Goal: Navigation & Orientation: Find specific page/section

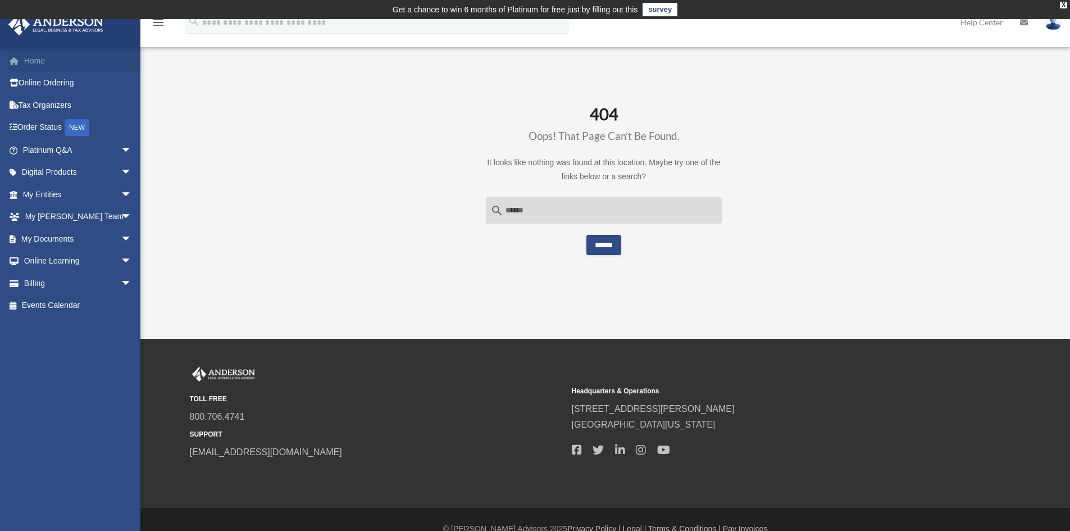
click at [38, 61] on link "Home" at bounding box center [78, 60] width 141 height 22
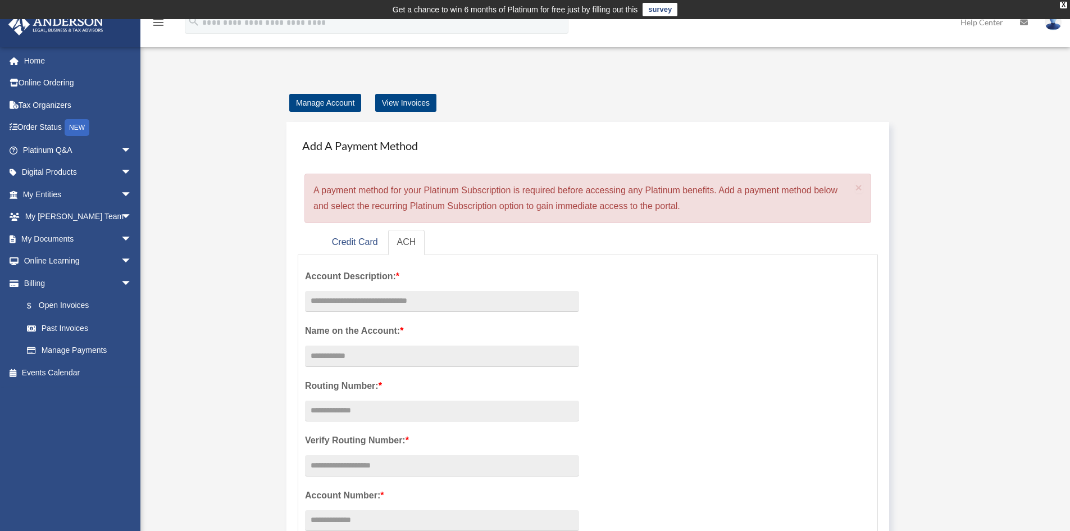
click at [1049, 28] on img at bounding box center [1053, 22] width 17 height 16
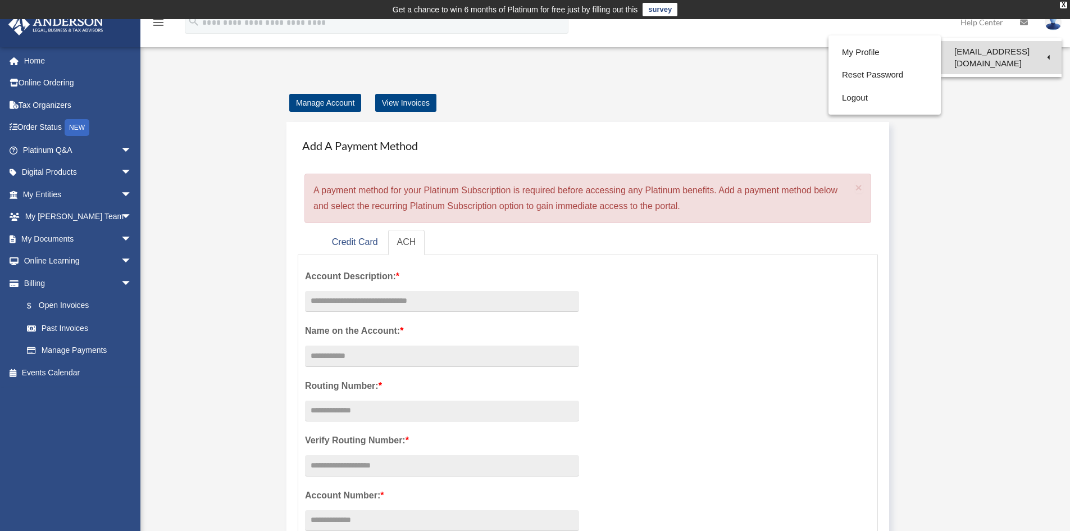
click at [1000, 53] on link "[EMAIL_ADDRESS][DOMAIN_NAME]" at bounding box center [1001, 57] width 121 height 33
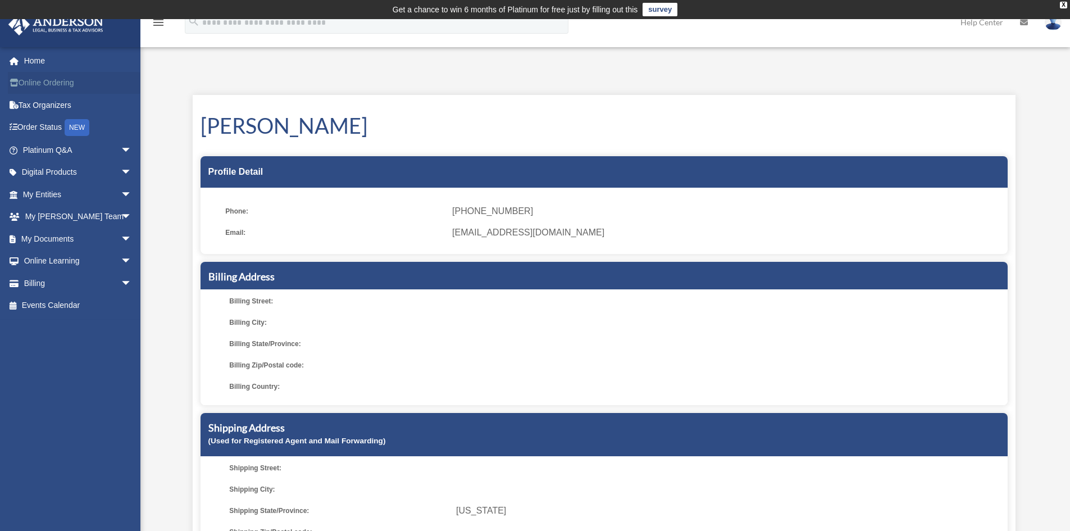
click at [57, 87] on link "Online Ordering" at bounding box center [78, 83] width 141 height 22
click at [121, 148] on span "arrow_drop_down" at bounding box center [132, 150] width 22 height 23
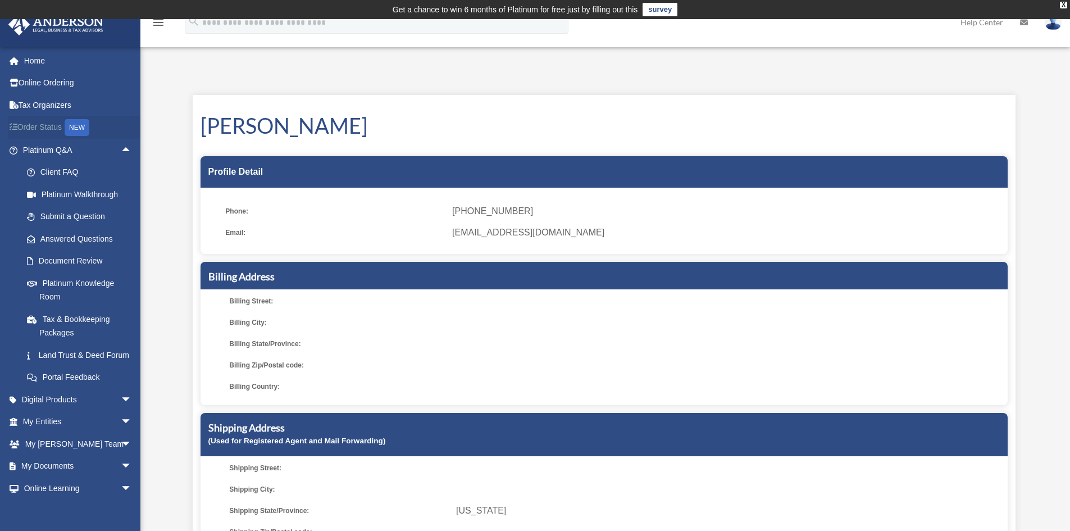
click at [37, 130] on link "Order Status NEW" at bounding box center [78, 127] width 141 height 23
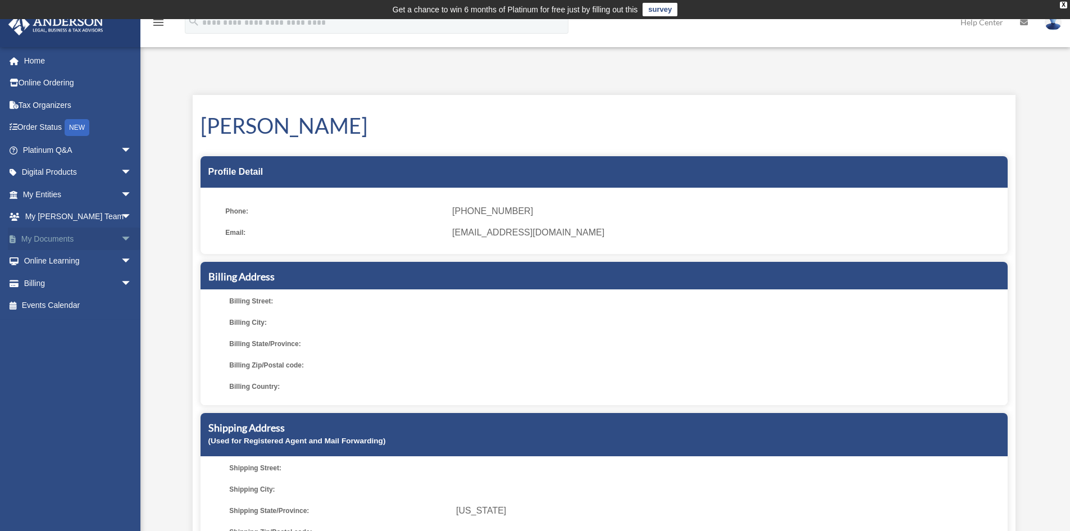
click at [79, 239] on link "My Documents arrow_drop_down" at bounding box center [78, 238] width 141 height 22
click at [121, 241] on span "arrow_drop_down" at bounding box center [132, 238] width 22 height 23
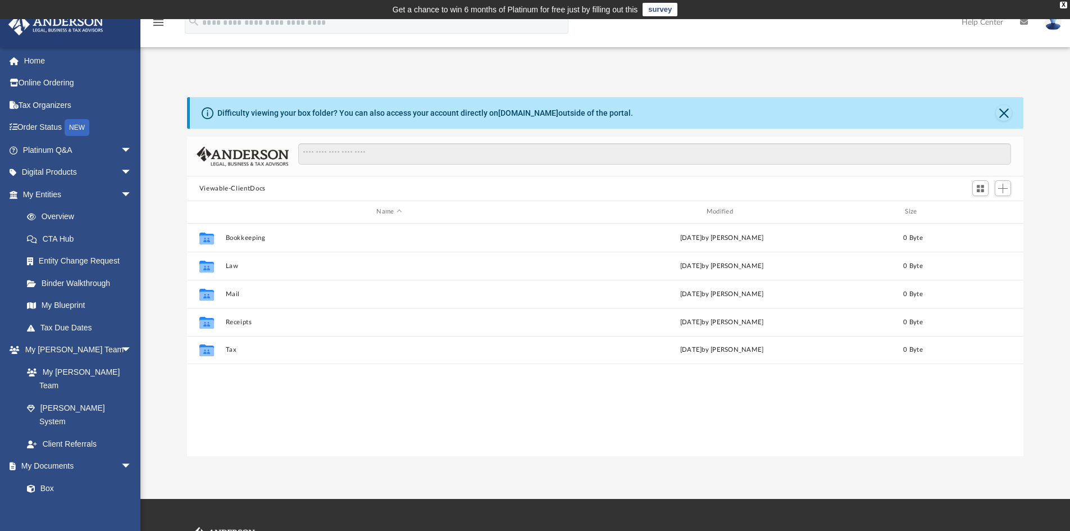
scroll to position [247, 828]
click at [60, 304] on link "My Blueprint" at bounding box center [82, 305] width 133 height 22
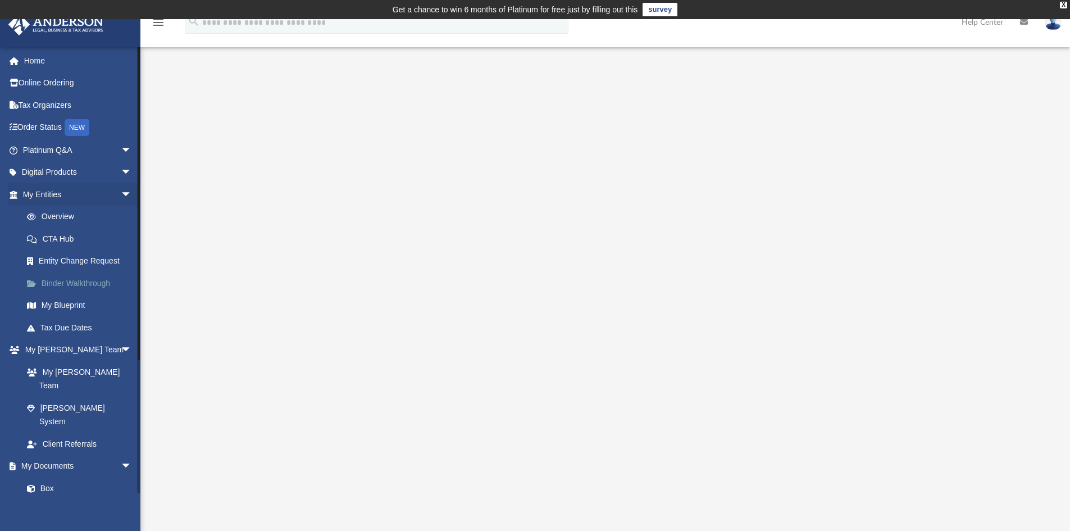
click at [54, 284] on link "Binder Walkthrough" at bounding box center [82, 283] width 133 height 22
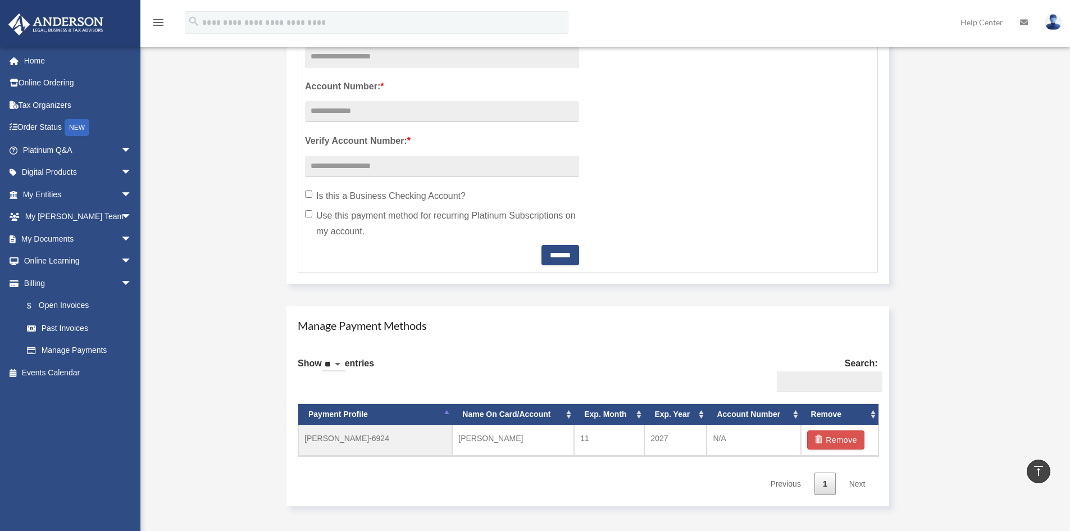
scroll to position [382, 0]
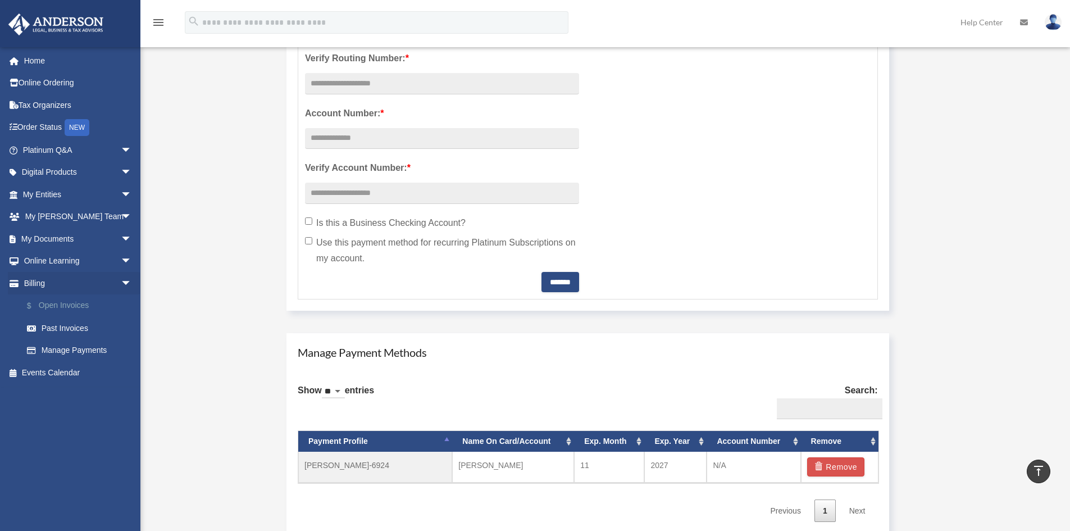
click at [75, 306] on link "$ Open Invoices" at bounding box center [82, 305] width 133 height 23
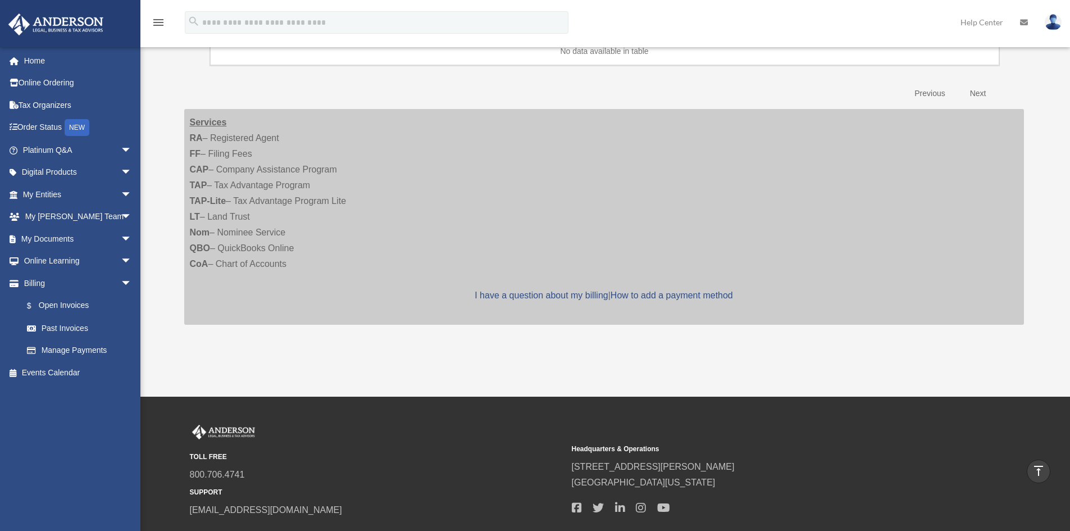
scroll to position [94, 0]
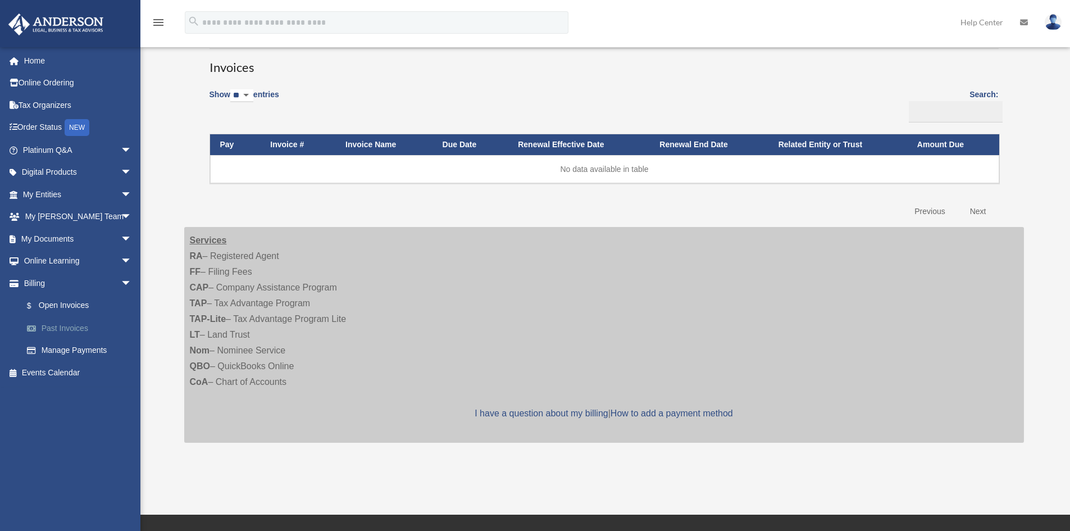
click at [65, 331] on link "Past Invoices" at bounding box center [82, 328] width 133 height 22
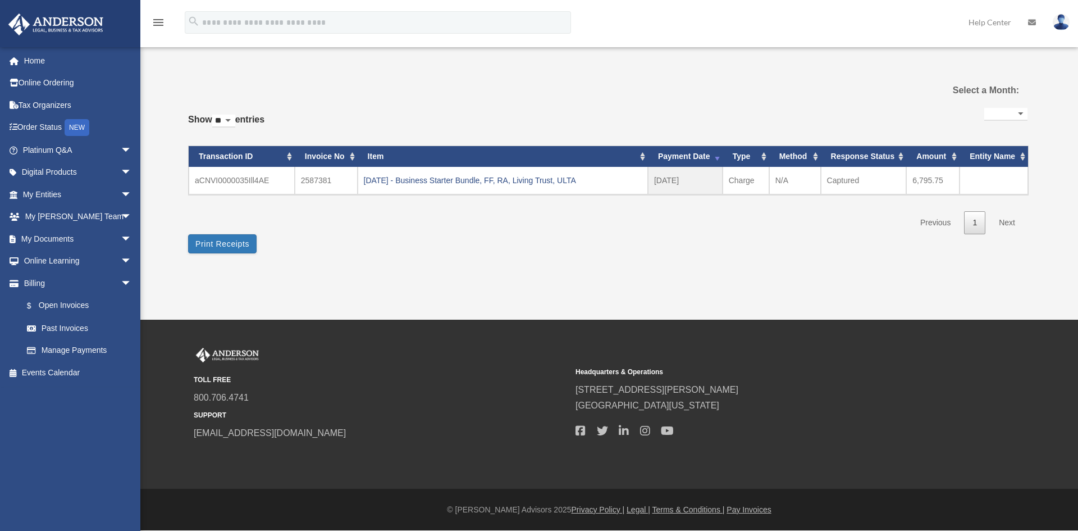
select select
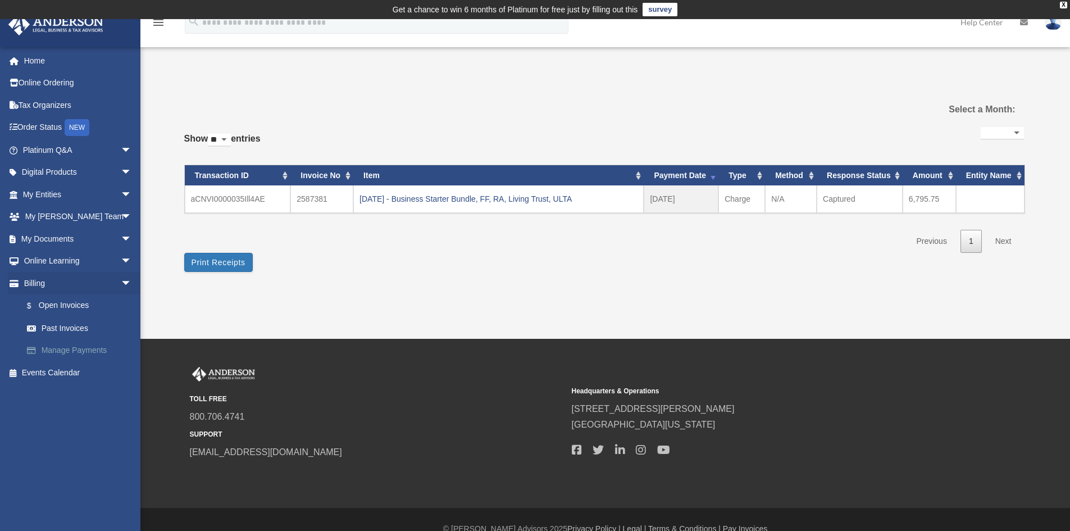
click at [82, 352] on link "Manage Payments" at bounding box center [82, 350] width 133 height 22
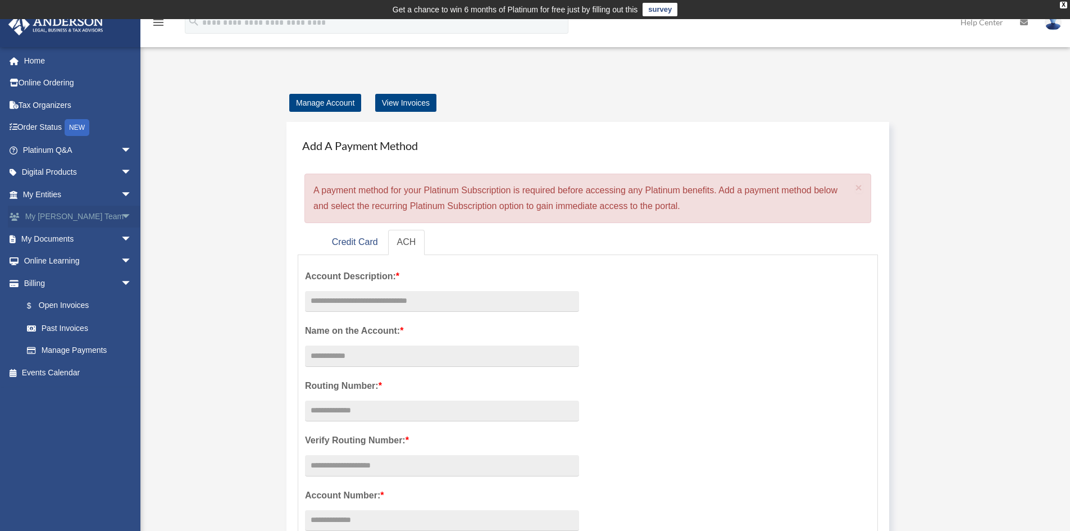
click at [89, 219] on link "My Anderson Team arrow_drop_down" at bounding box center [78, 217] width 141 height 22
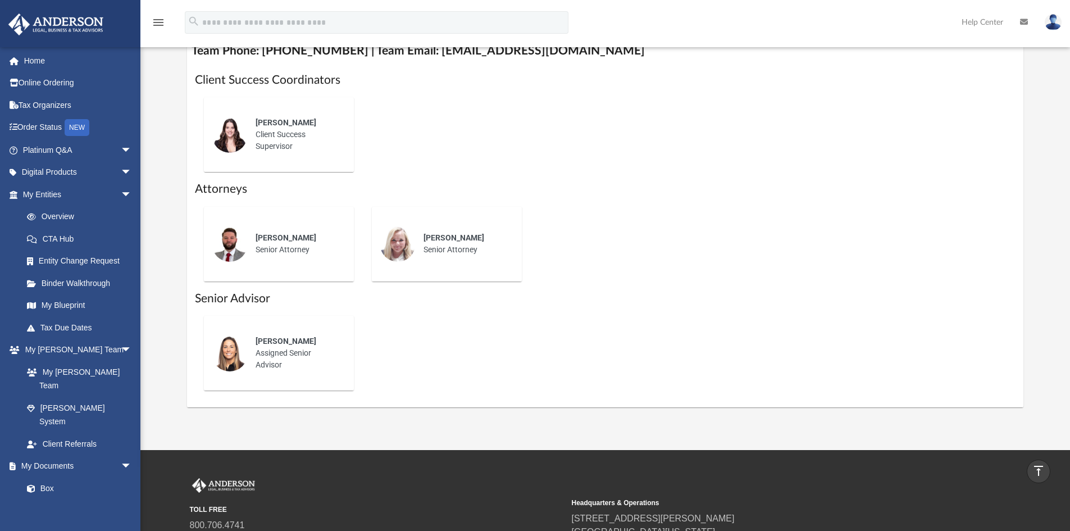
scroll to position [468, 0]
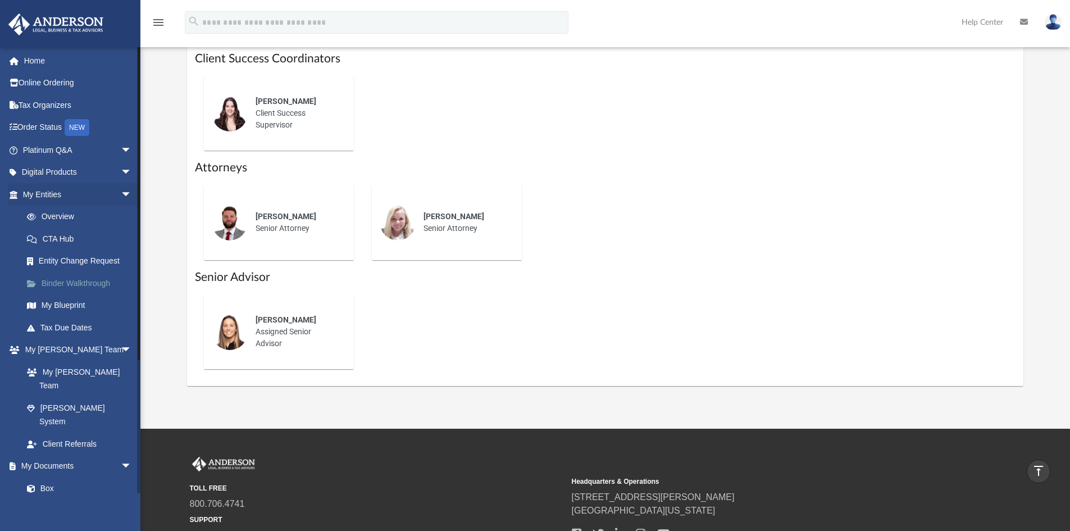
click at [83, 284] on link "Binder Walkthrough" at bounding box center [82, 283] width 133 height 22
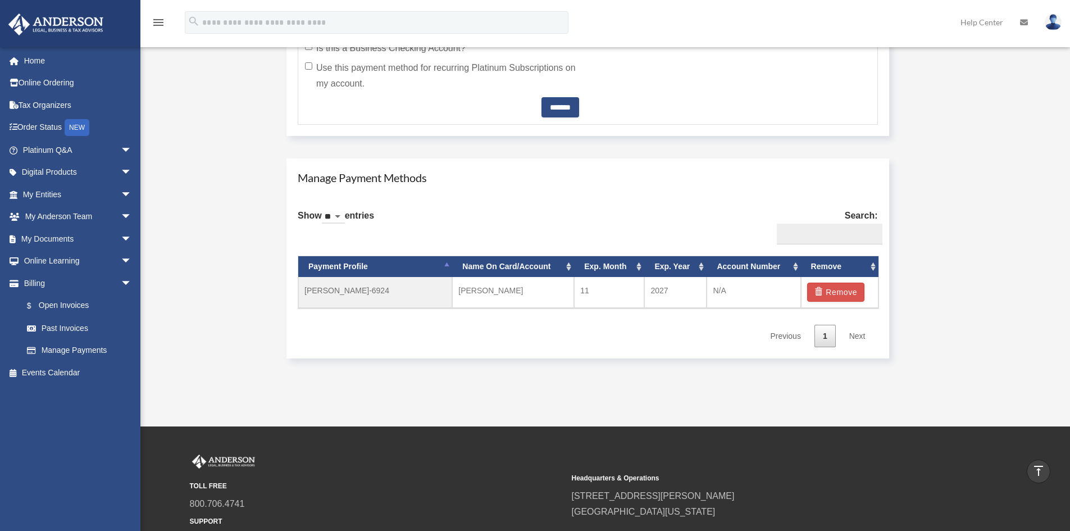
scroll to position [562, 0]
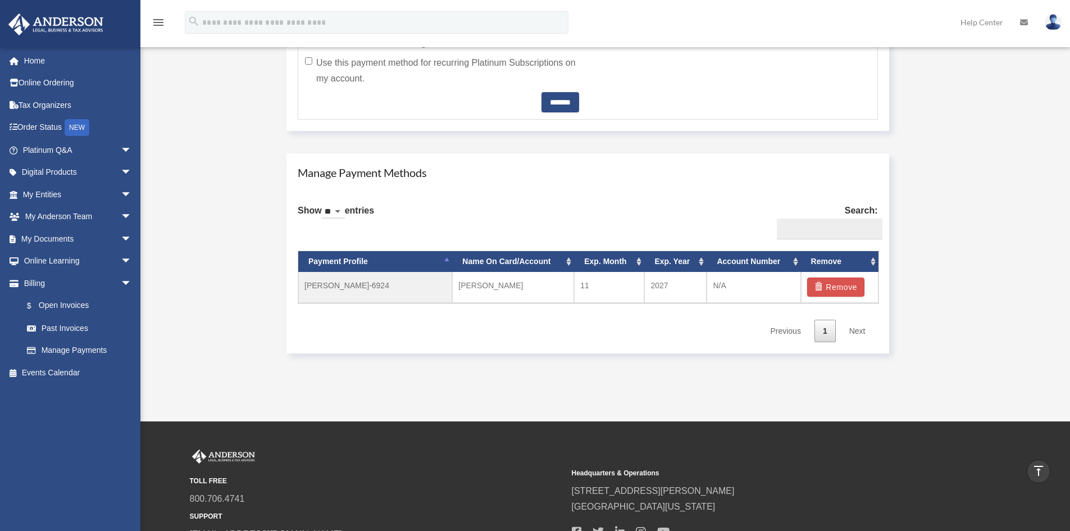
click at [345, 211] on select "** ** ** ***" at bounding box center [333, 212] width 23 height 13
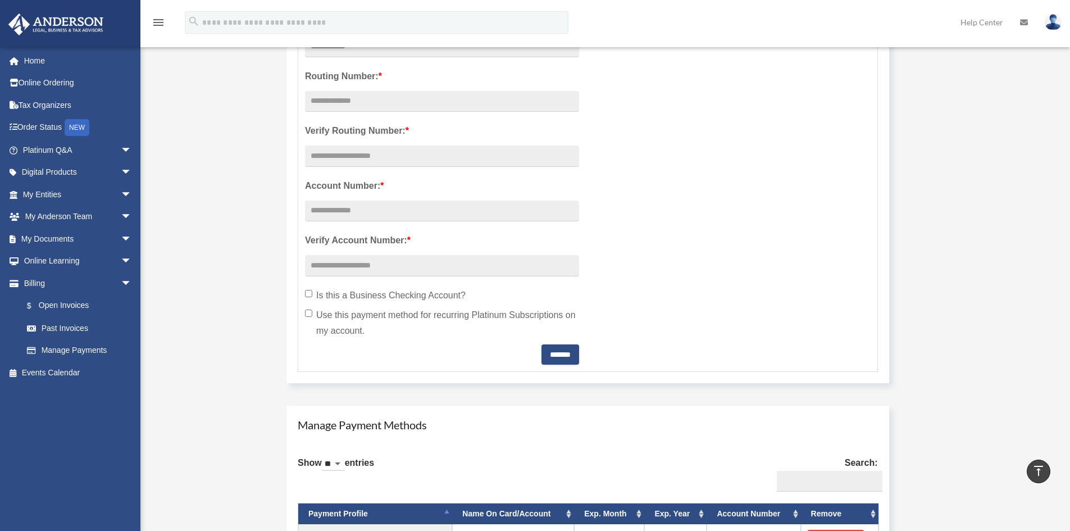
scroll to position [281, 0]
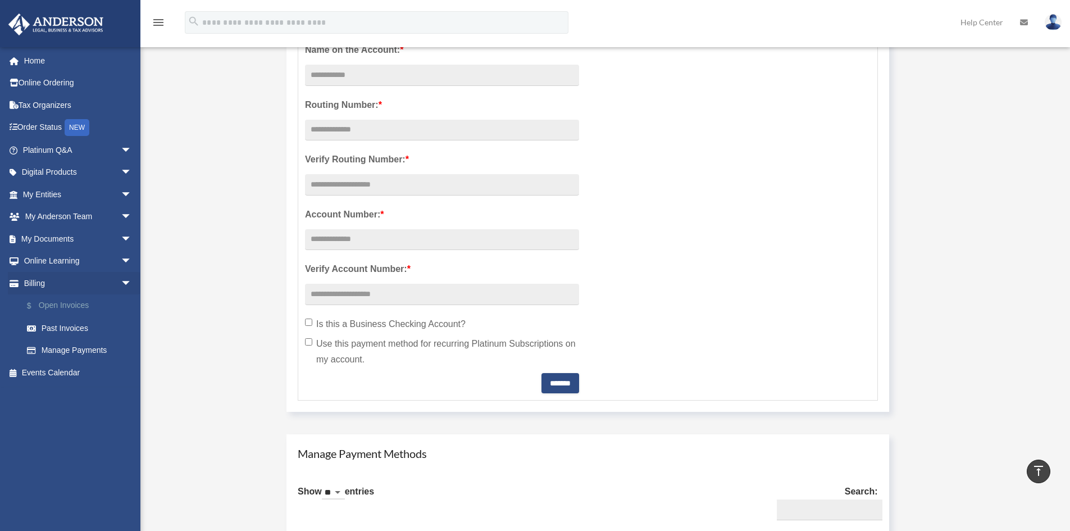
click at [44, 306] on link "$ Open Invoices" at bounding box center [82, 305] width 133 height 23
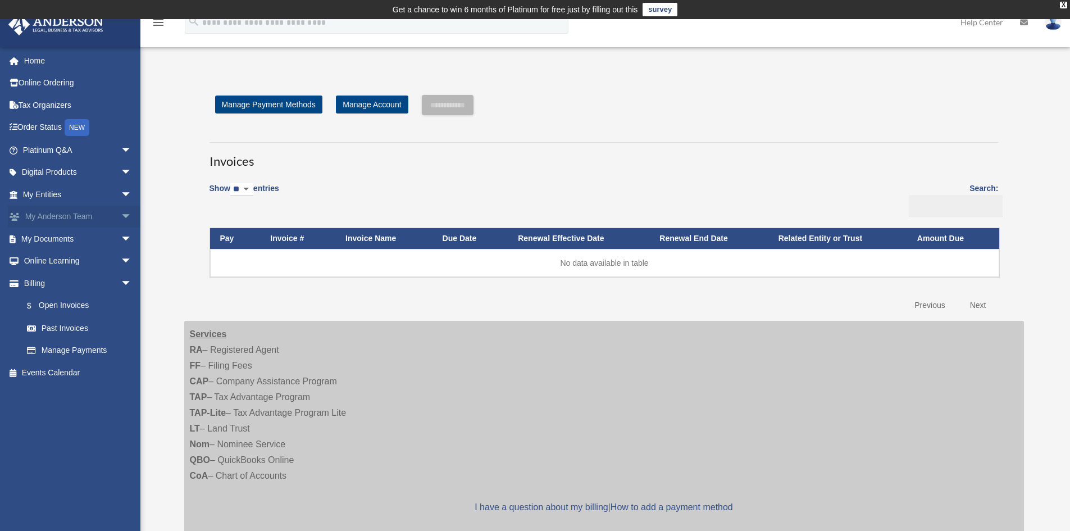
click at [74, 217] on link "My [PERSON_NAME] Team arrow_drop_down" at bounding box center [78, 217] width 141 height 22
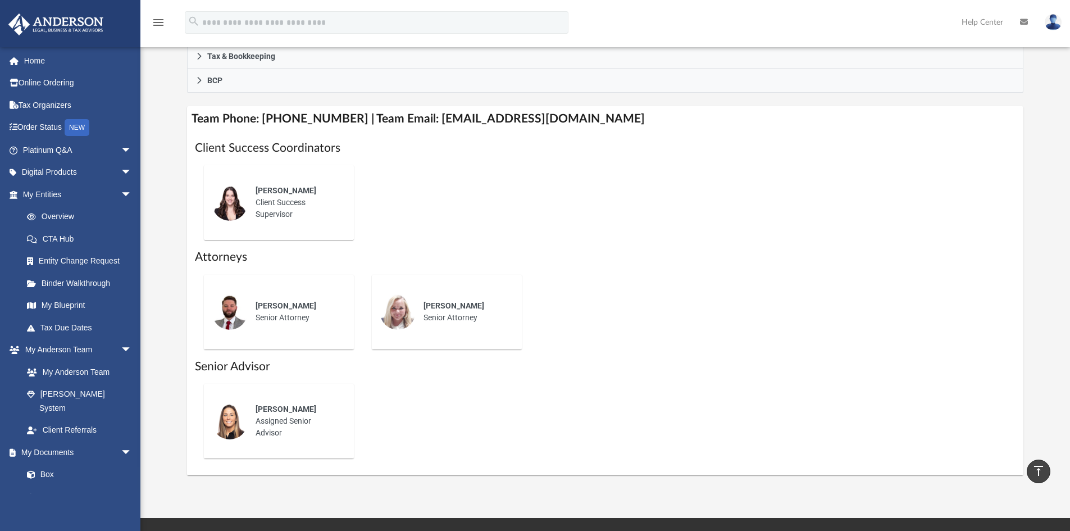
scroll to position [98, 0]
